Goal: Transaction & Acquisition: Purchase product/service

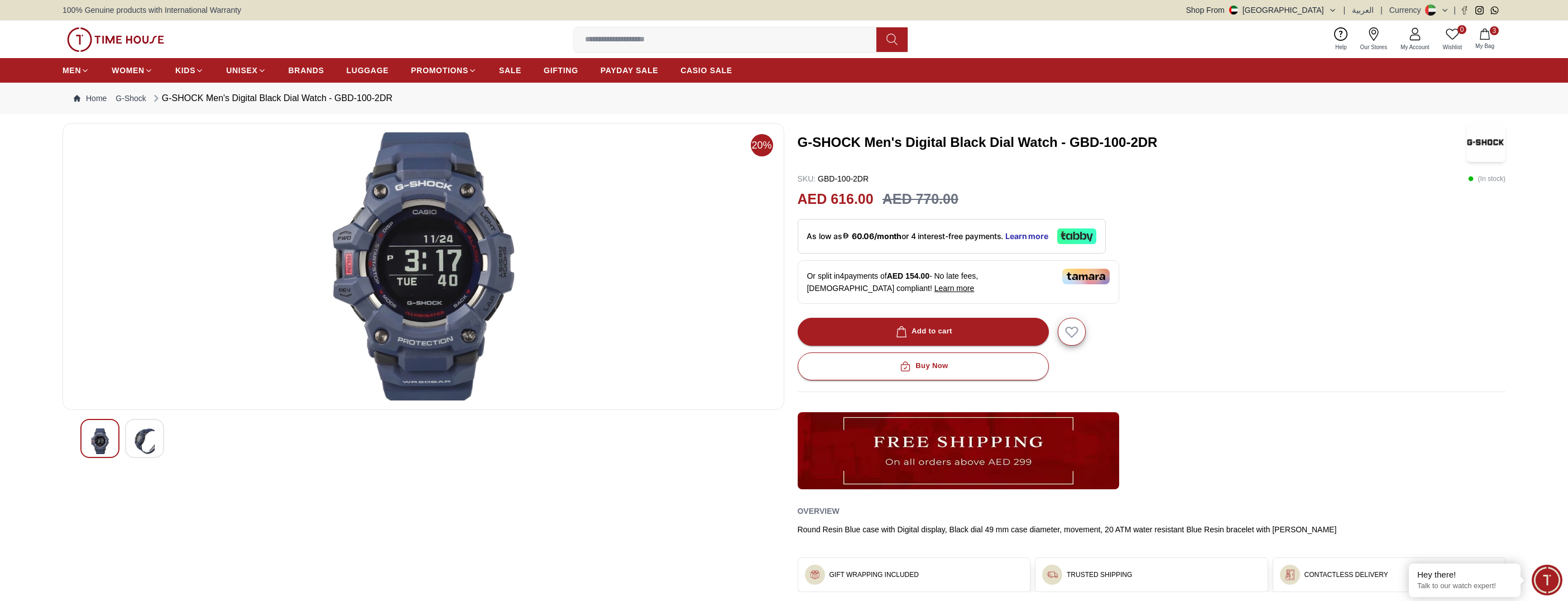
click at [1490, 42] on span "My Bag" at bounding box center [1485, 46] width 28 height 9
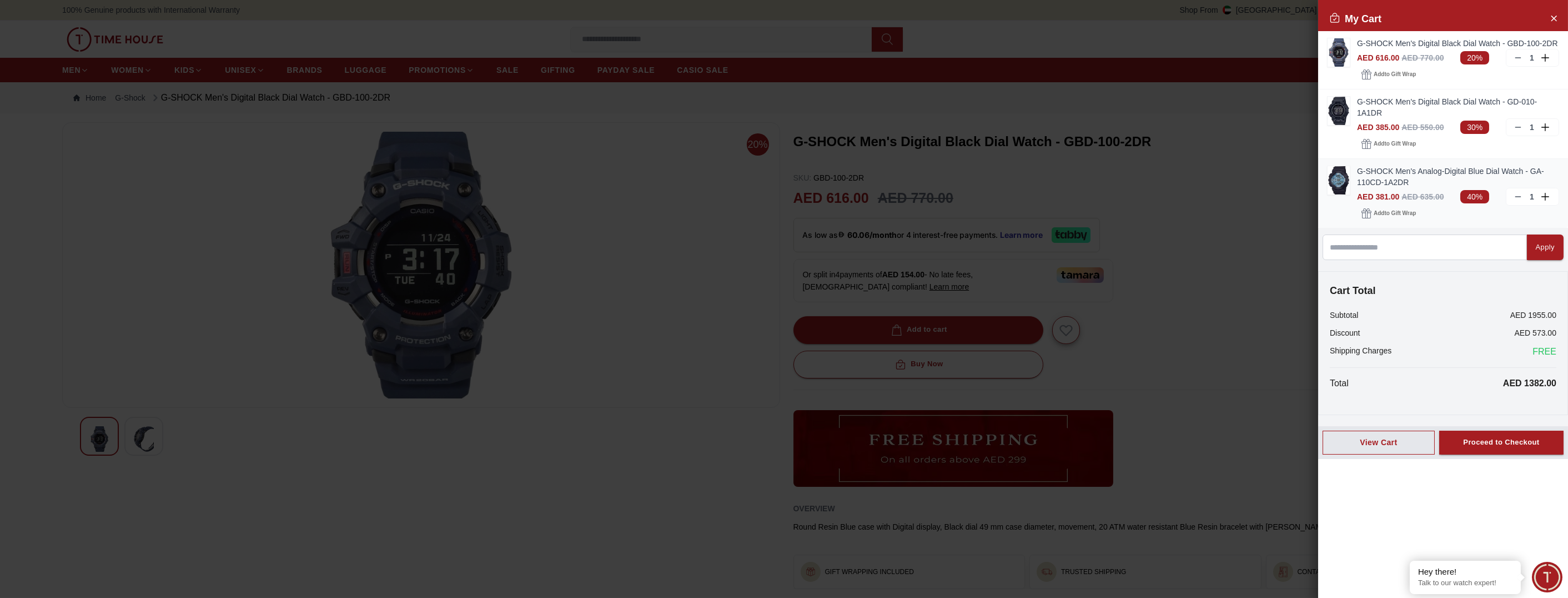
click at [1519, 195] on icon at bounding box center [1518, 197] width 9 height 9
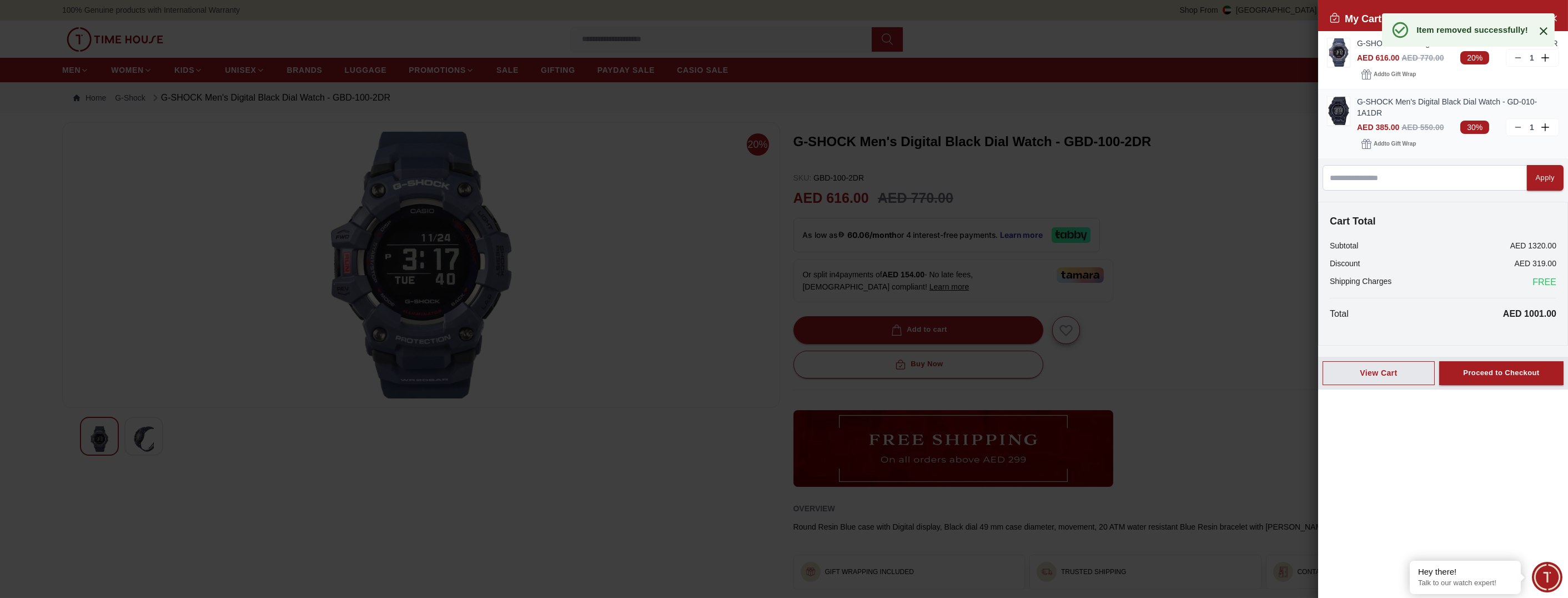
click at [1521, 126] on icon at bounding box center [1518, 127] width 9 height 9
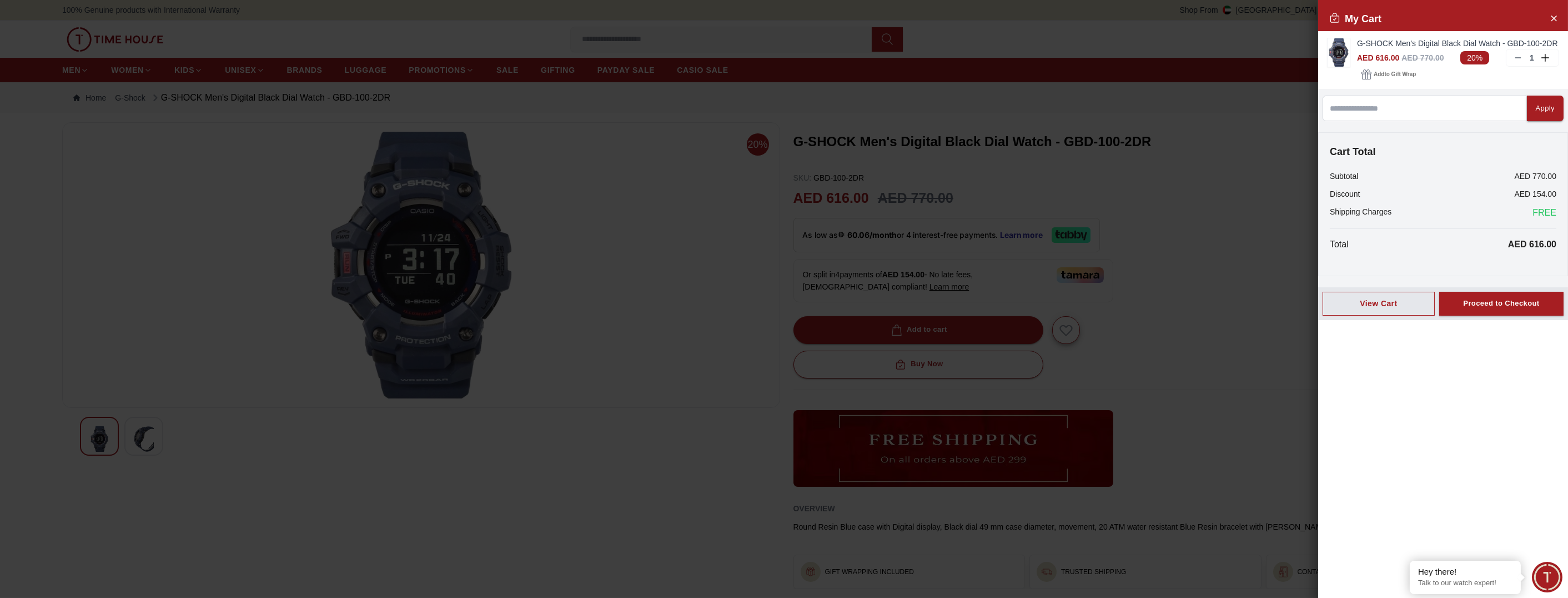
click at [598, 273] on div at bounding box center [784, 299] width 1568 height 598
click at [73, 67] on div at bounding box center [784, 299] width 1568 height 598
drag, startPoint x: 1555, startPoint y: 18, endPoint x: 1549, endPoint y: 18, distance: 6.0
click at [1554, 18] on icon "Close Account" at bounding box center [1553, 18] width 9 height 14
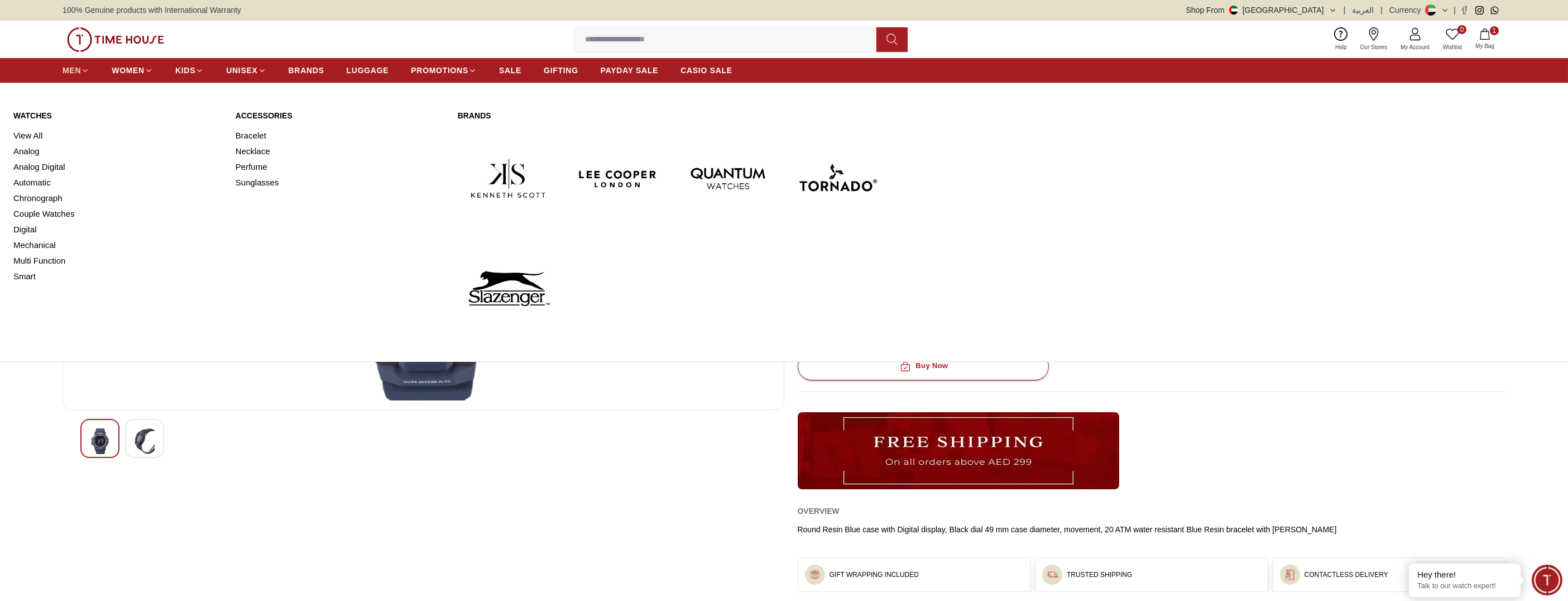
click at [73, 65] on span "MEN" at bounding box center [72, 70] width 18 height 11
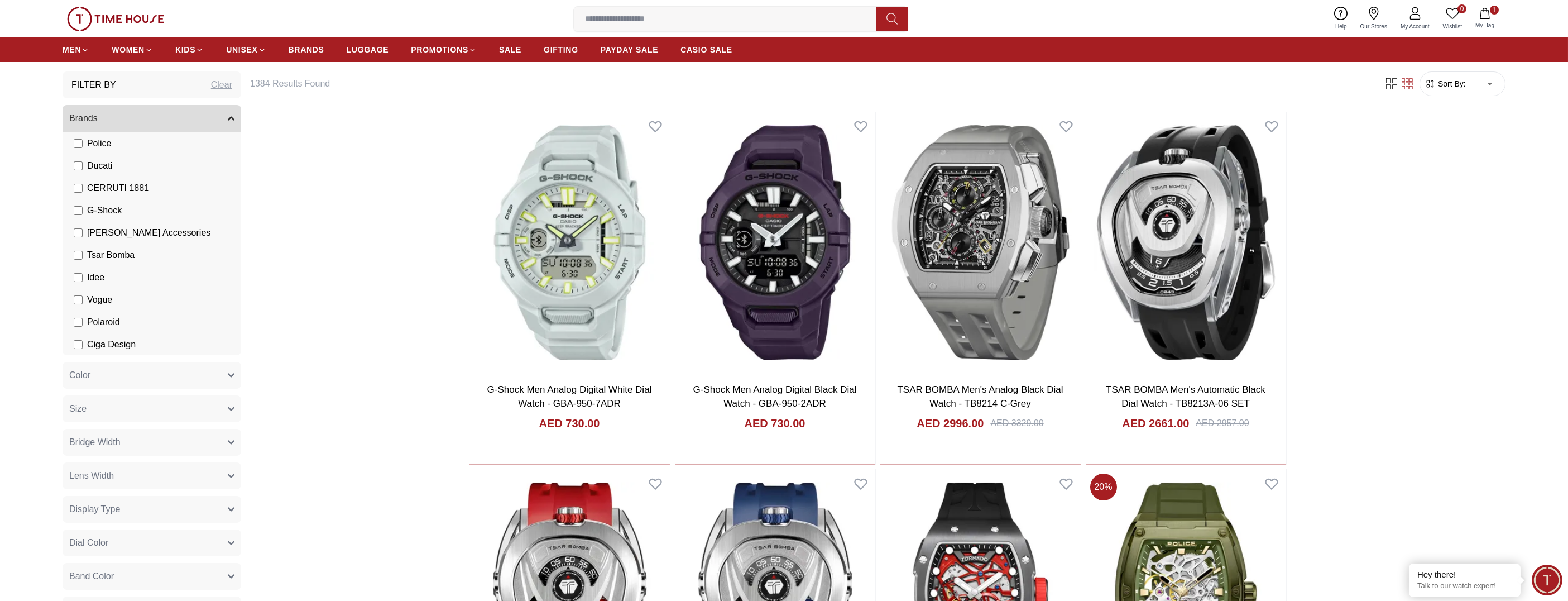
scroll to position [56, 0]
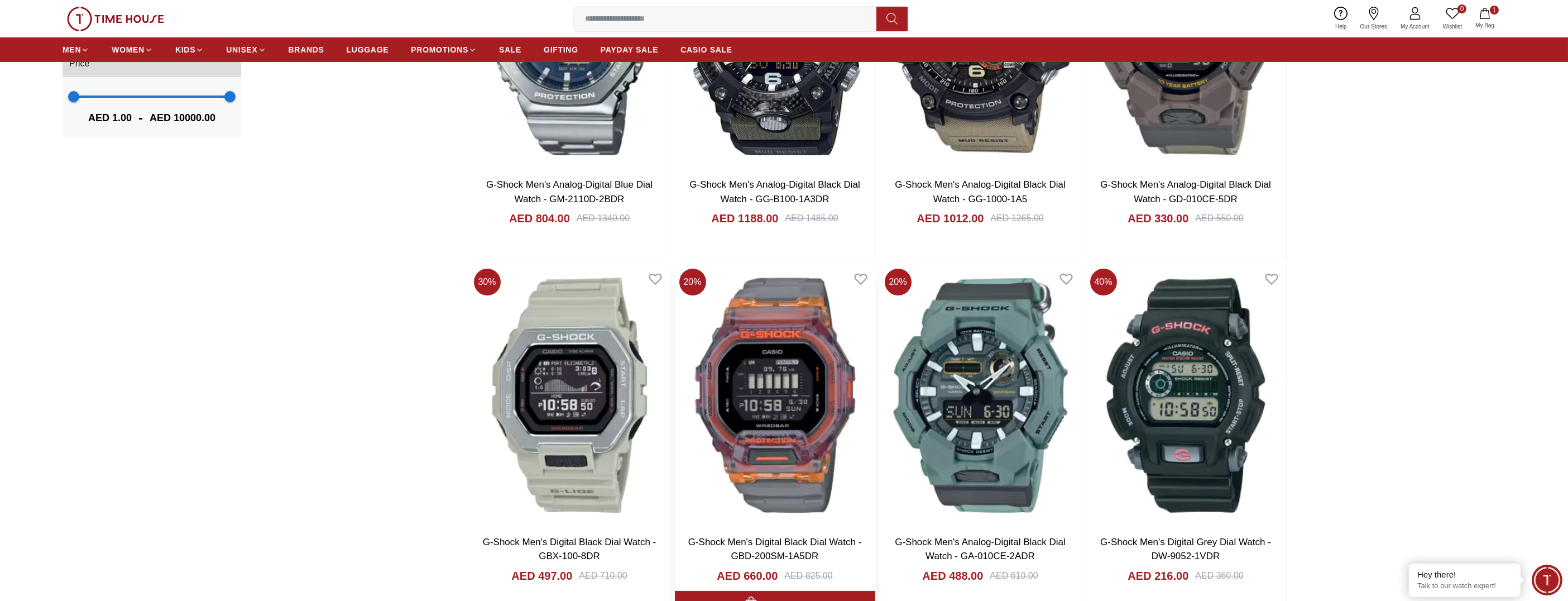
scroll to position [1004, 0]
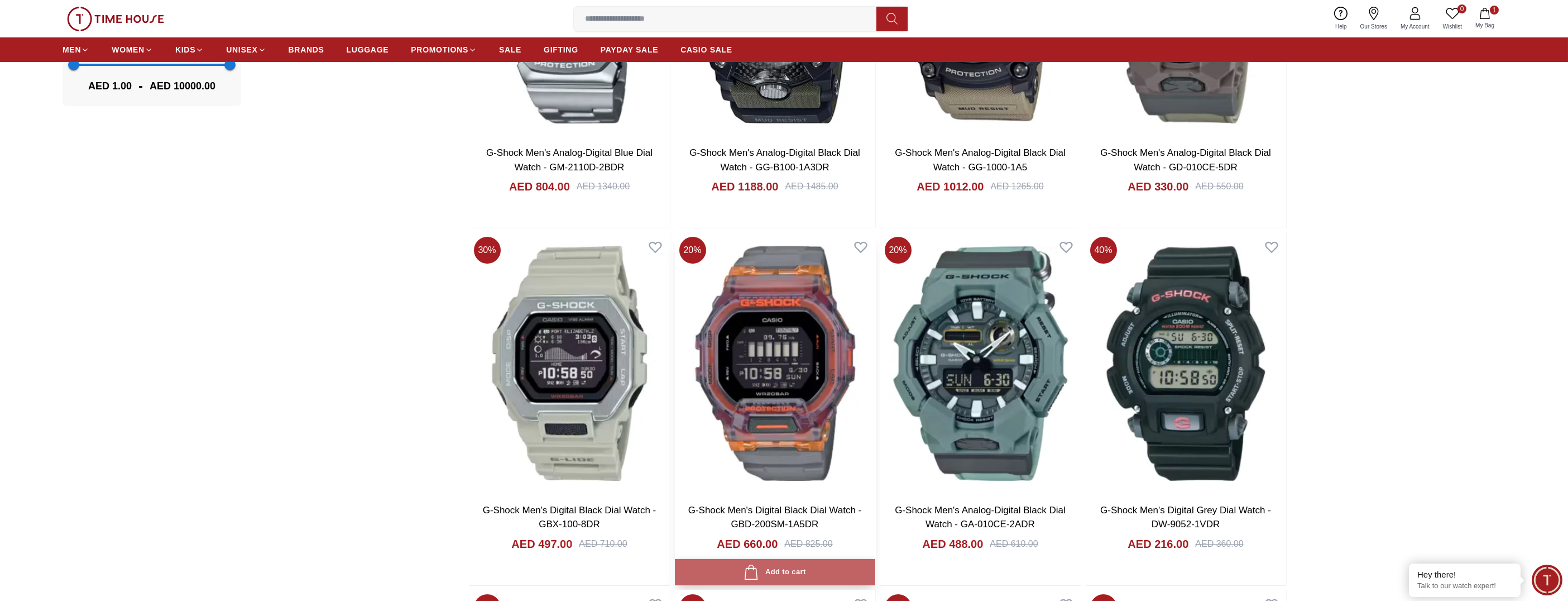
click at [783, 568] on div "Add to cart" at bounding box center [774, 572] width 62 height 15
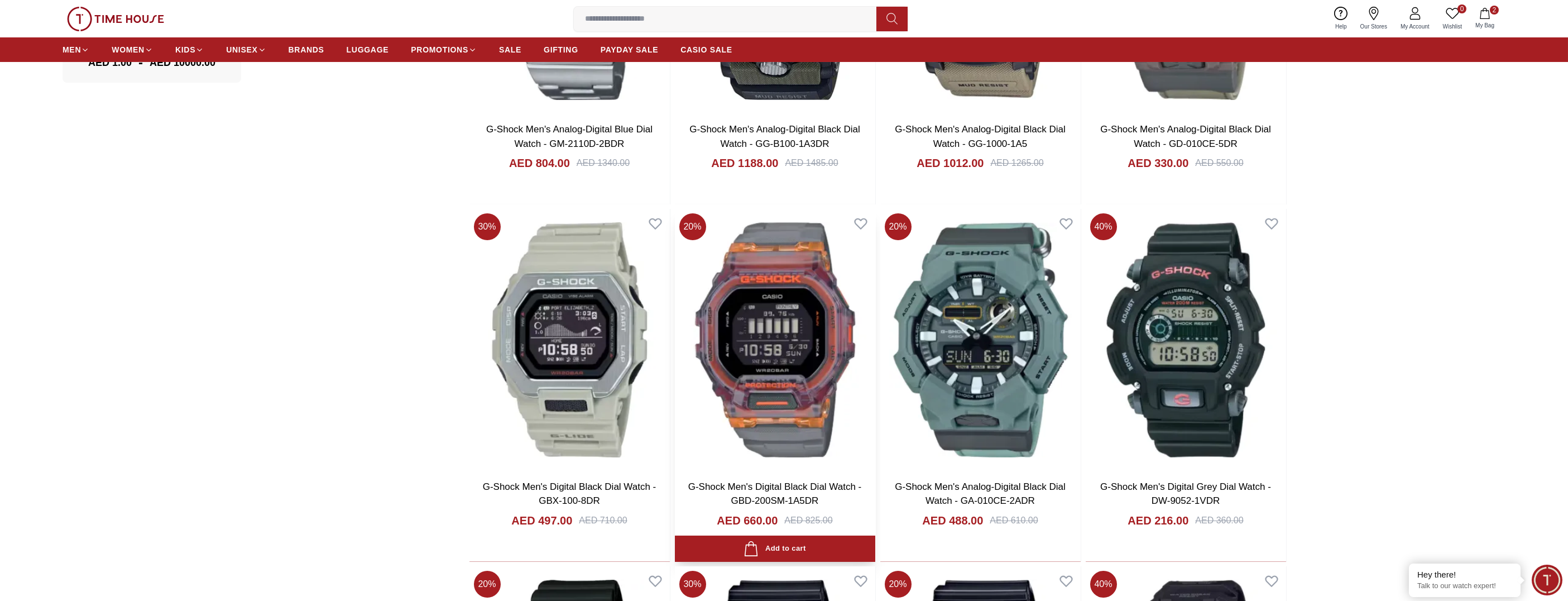
scroll to position [1060, 0]
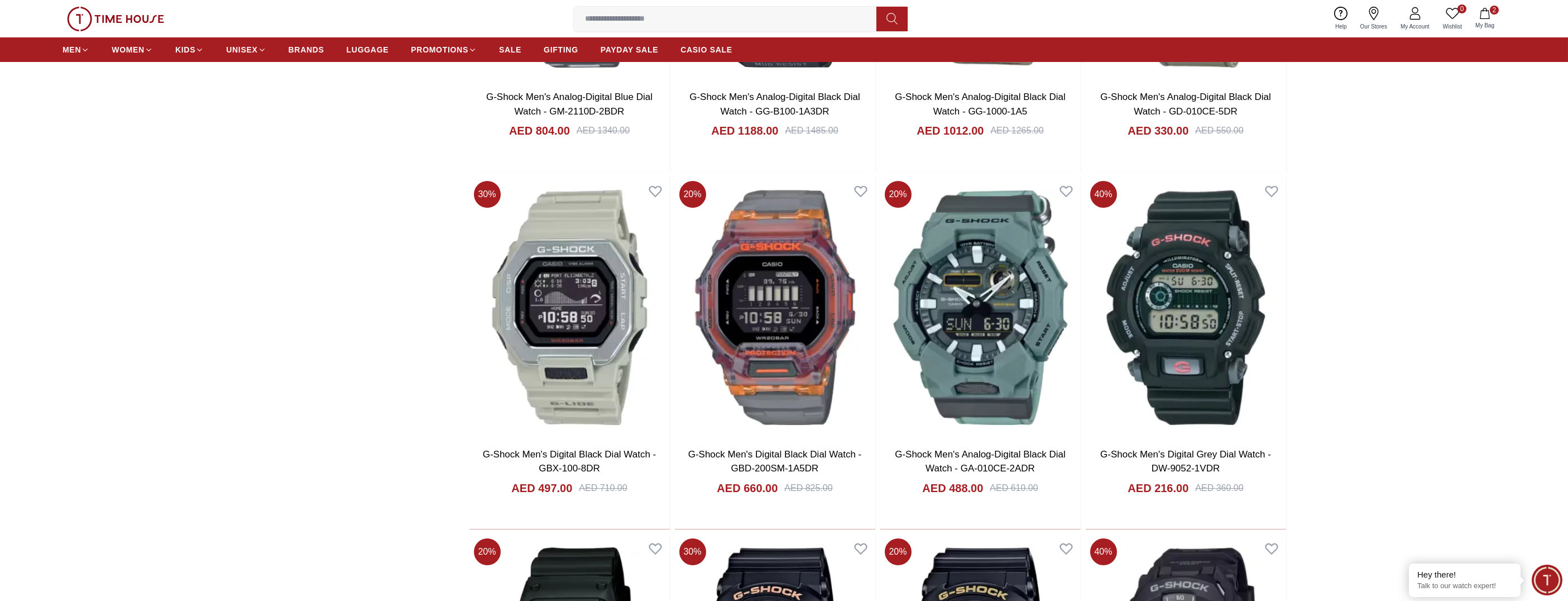
click at [1488, 17] on icon "button" at bounding box center [1485, 13] width 11 height 11
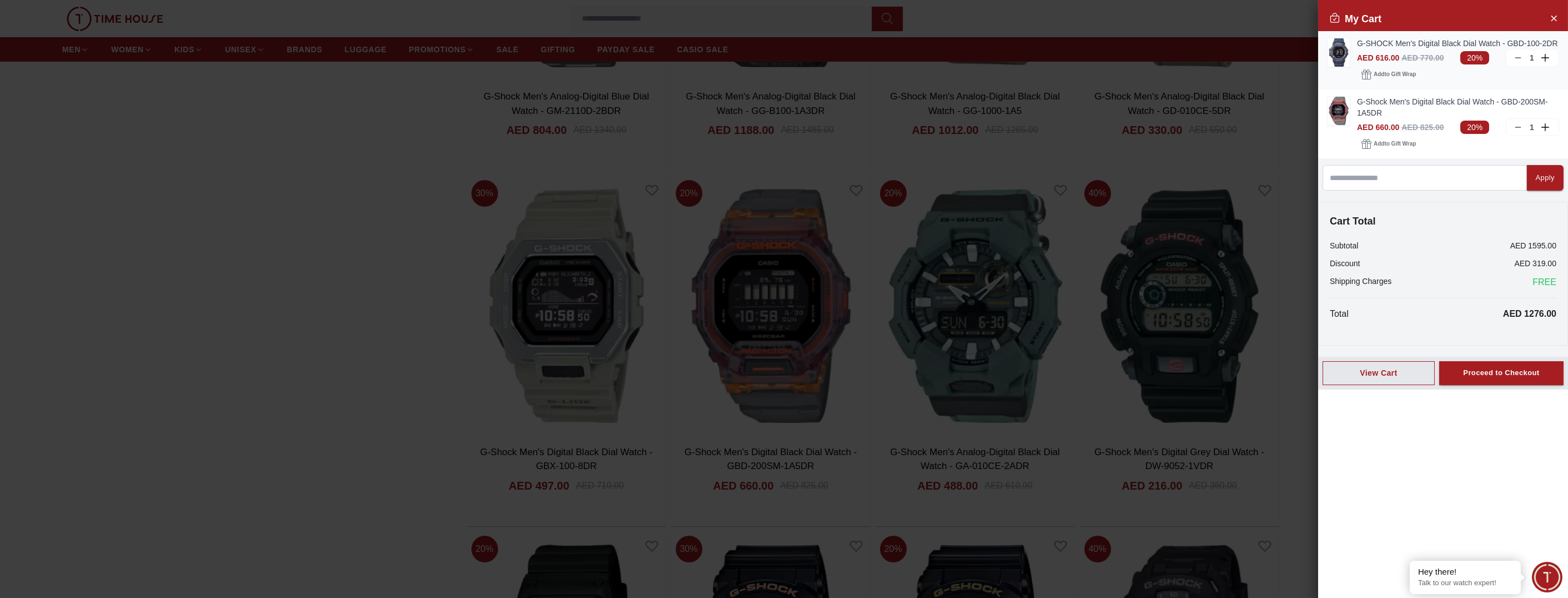
click at [1520, 56] on icon at bounding box center [1518, 58] width 9 height 9
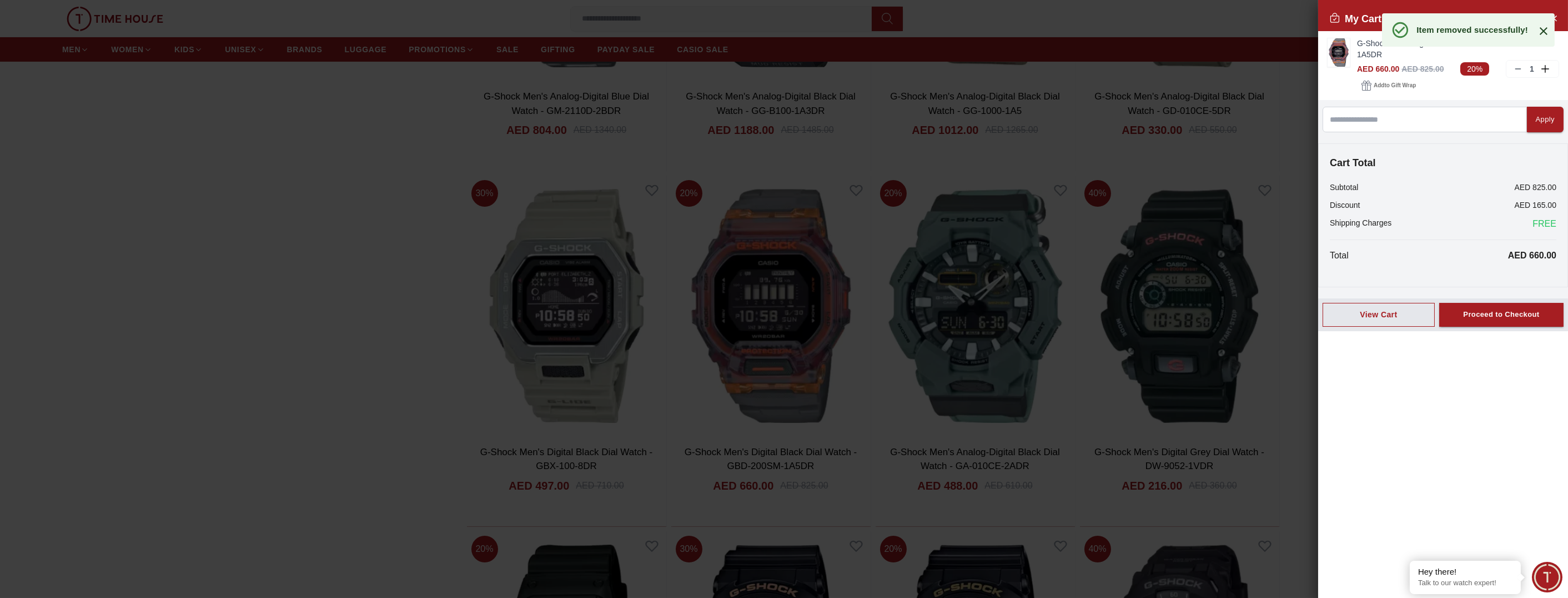
click at [1277, 418] on div at bounding box center [784, 299] width 1568 height 598
click at [1558, 15] on icon "Close Account" at bounding box center [1553, 18] width 9 height 14
